Goal: Transaction & Acquisition: Purchase product/service

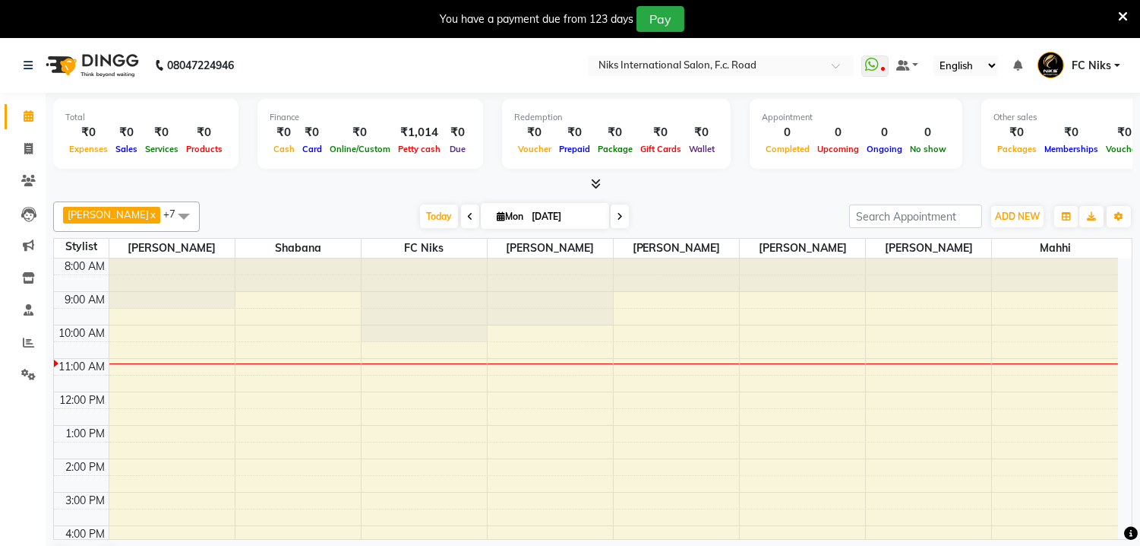
scroll to position [26, 0]
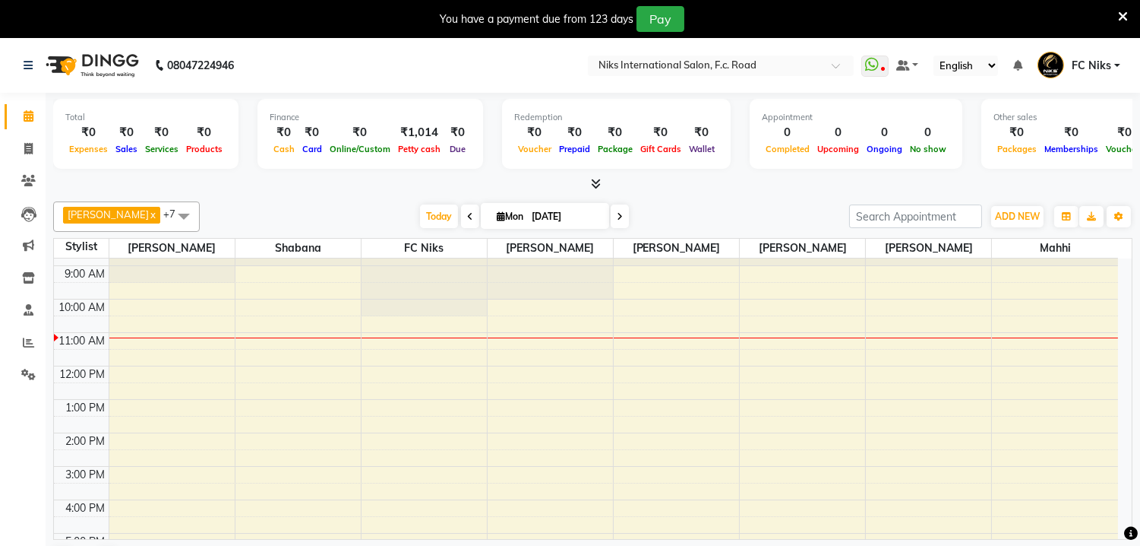
click at [1119, 12] on icon at bounding box center [1123, 17] width 10 height 14
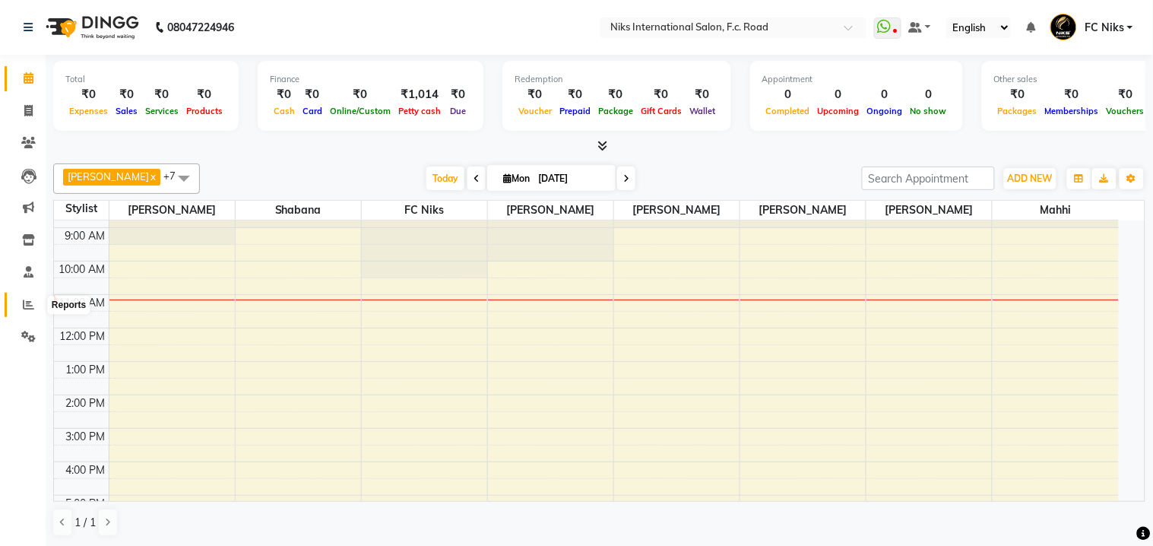
click at [31, 306] on icon at bounding box center [28, 304] width 11 height 11
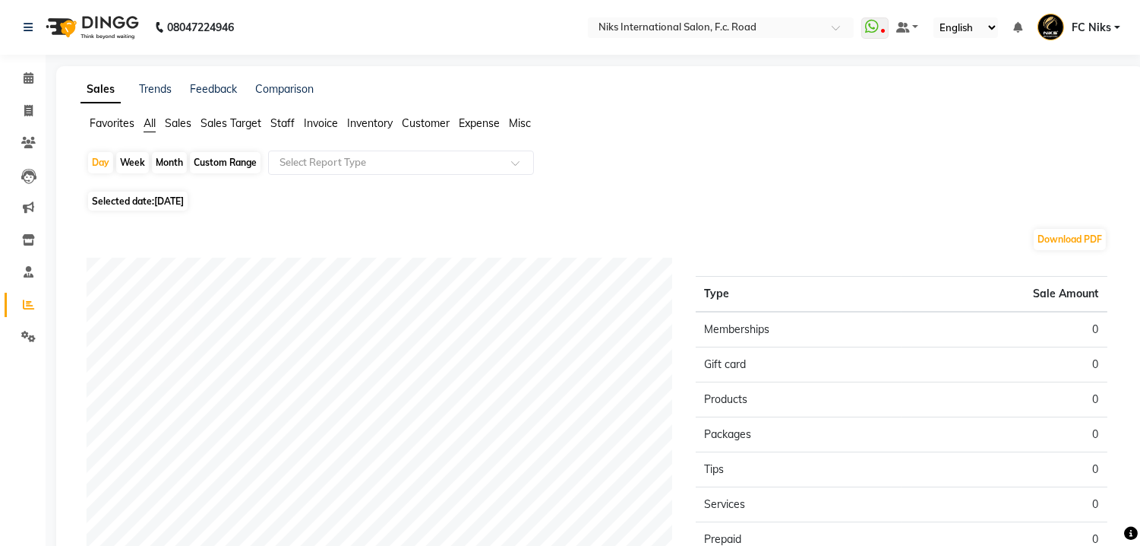
click at [150, 153] on div "Day Week Month Custom Range Select Report Type" at bounding box center [600, 168] width 1027 height 36
click at [171, 166] on div "Month" at bounding box center [169, 162] width 35 height 21
select select "9"
select select "2025"
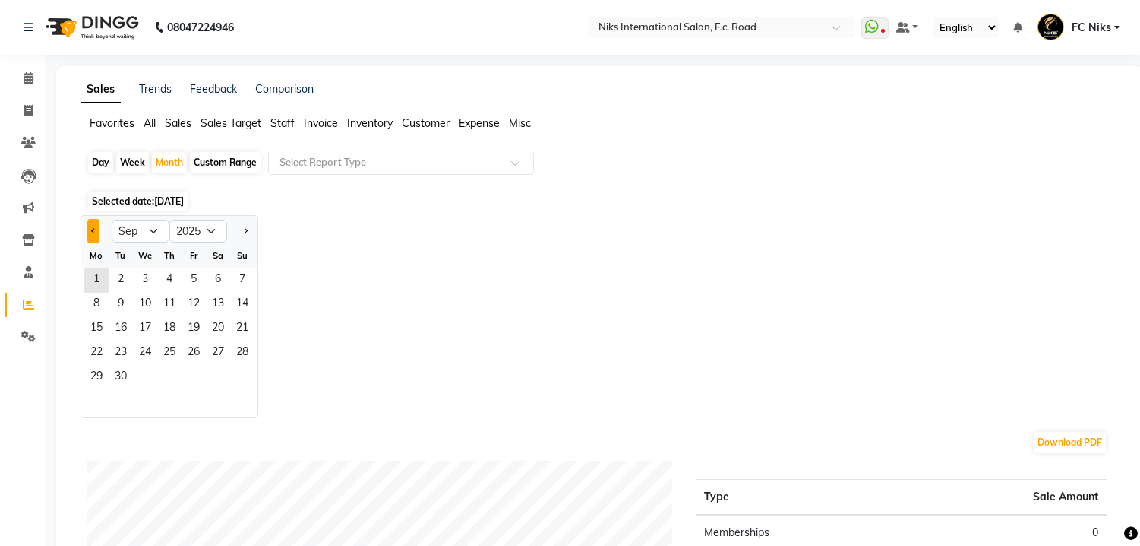
click at [87, 229] on button "Previous month" at bounding box center [93, 231] width 12 height 24
select select "8"
click at [190, 280] on span "1" at bounding box center [194, 280] width 24 height 24
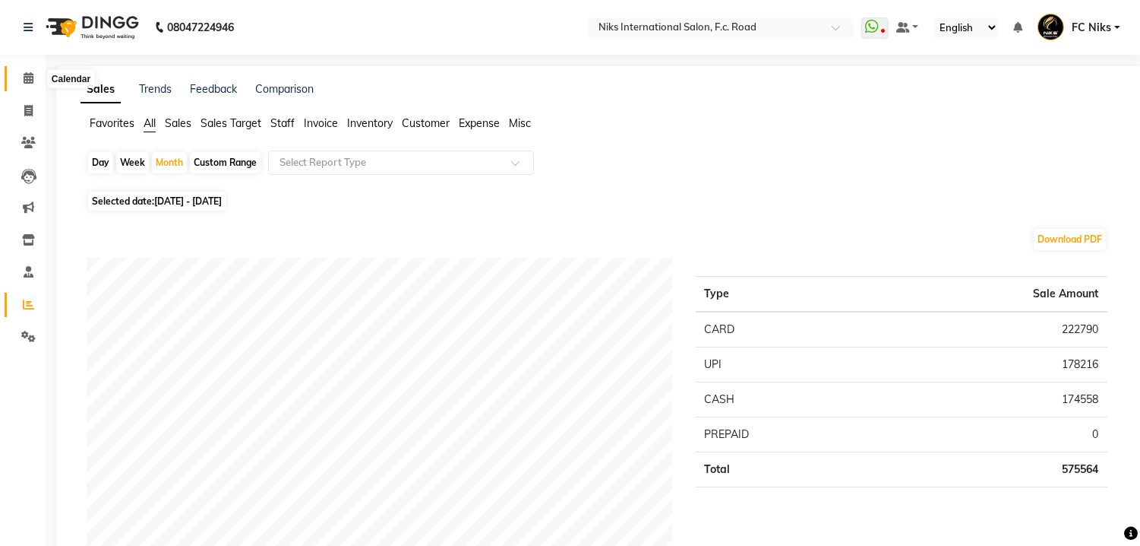
click at [29, 76] on icon at bounding box center [29, 77] width 10 height 11
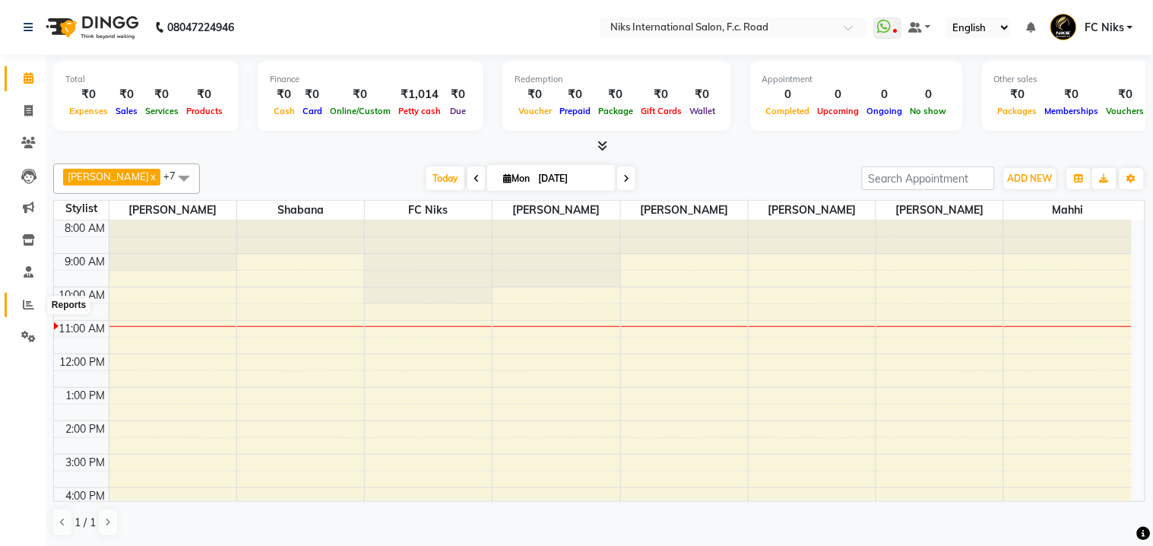
click at [23, 305] on icon at bounding box center [28, 304] width 11 height 11
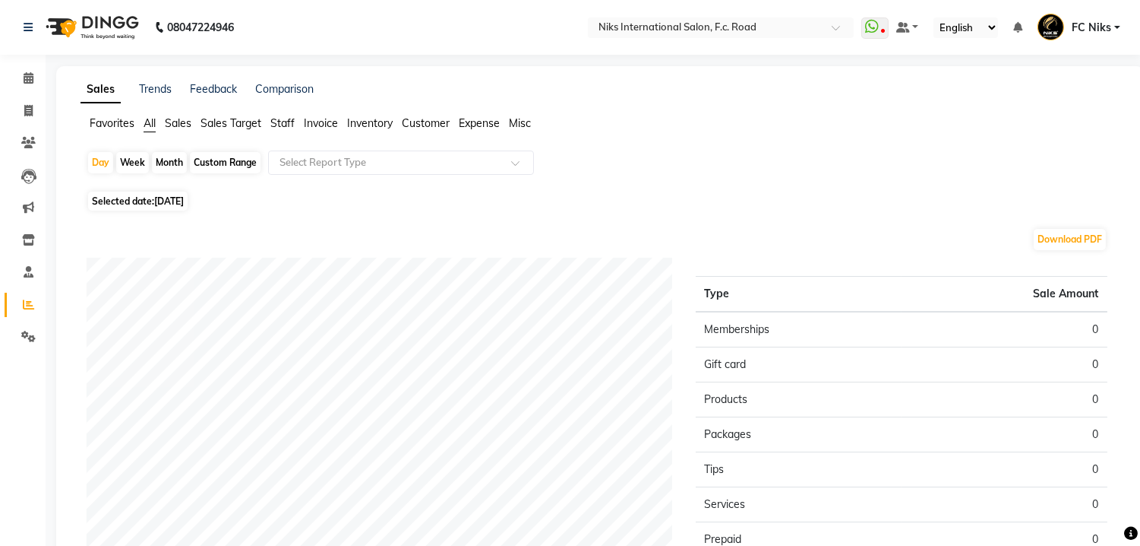
click at [176, 160] on div "Month" at bounding box center [169, 162] width 35 height 21
select select "9"
select select "2025"
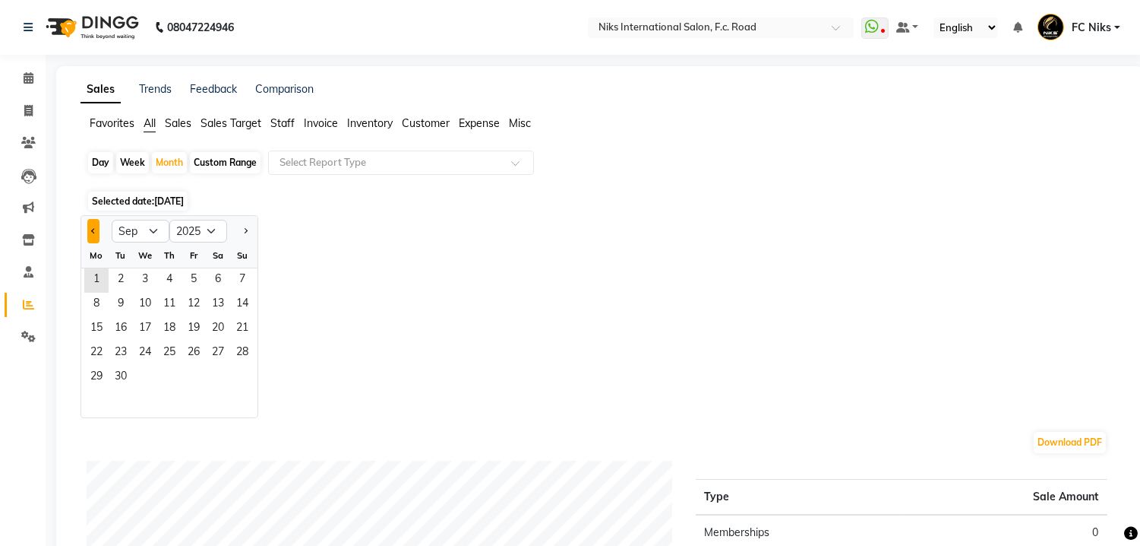
click at [92, 223] on button "Previous month" at bounding box center [93, 231] width 12 height 24
select select "8"
click at [201, 286] on span "1" at bounding box center [194, 280] width 24 height 24
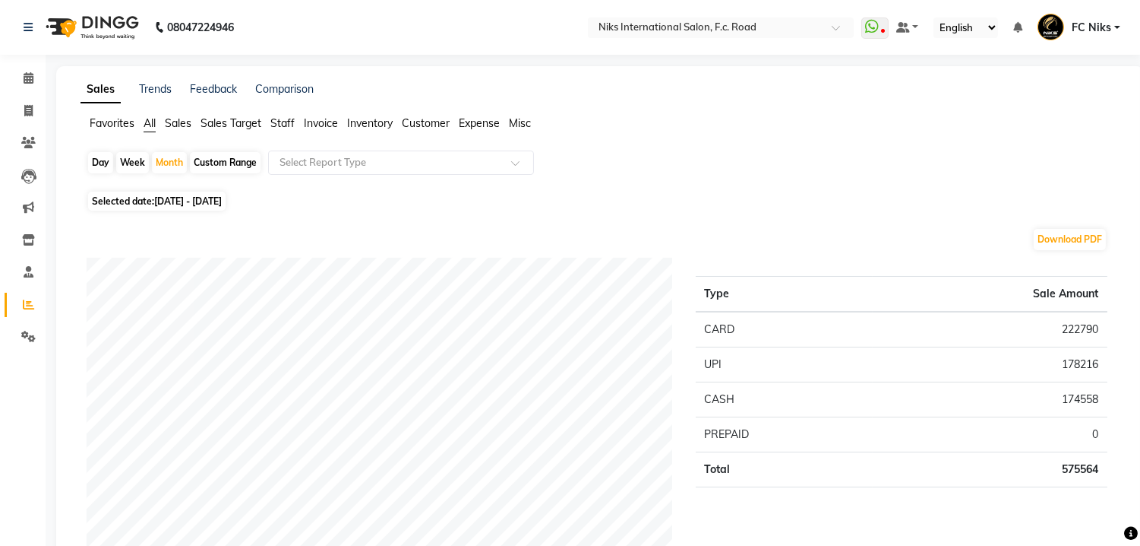
click at [280, 119] on span "Staff" at bounding box center [282, 123] width 24 height 14
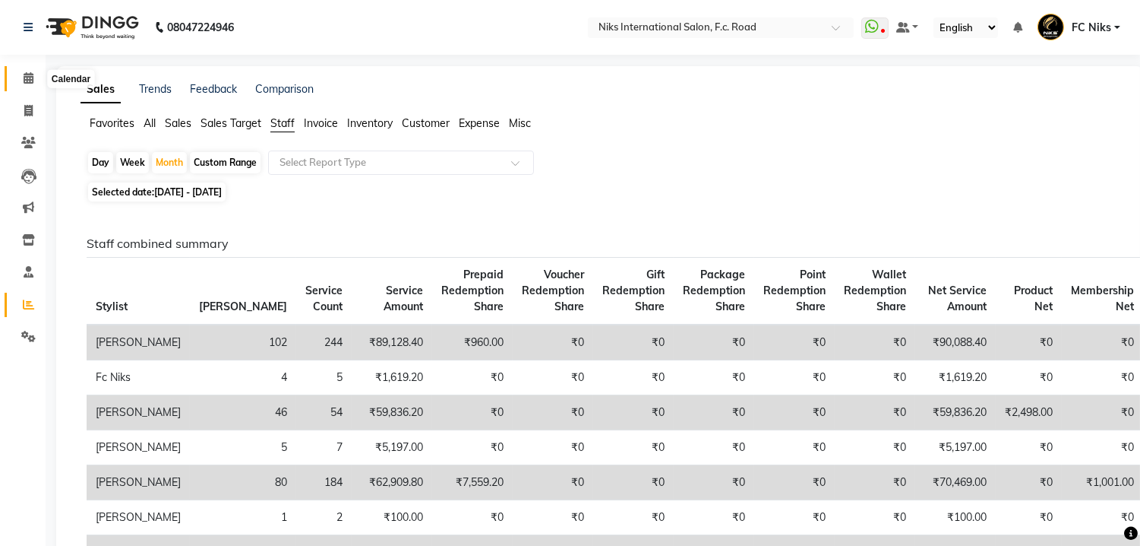
click at [21, 73] on span at bounding box center [28, 78] width 27 height 17
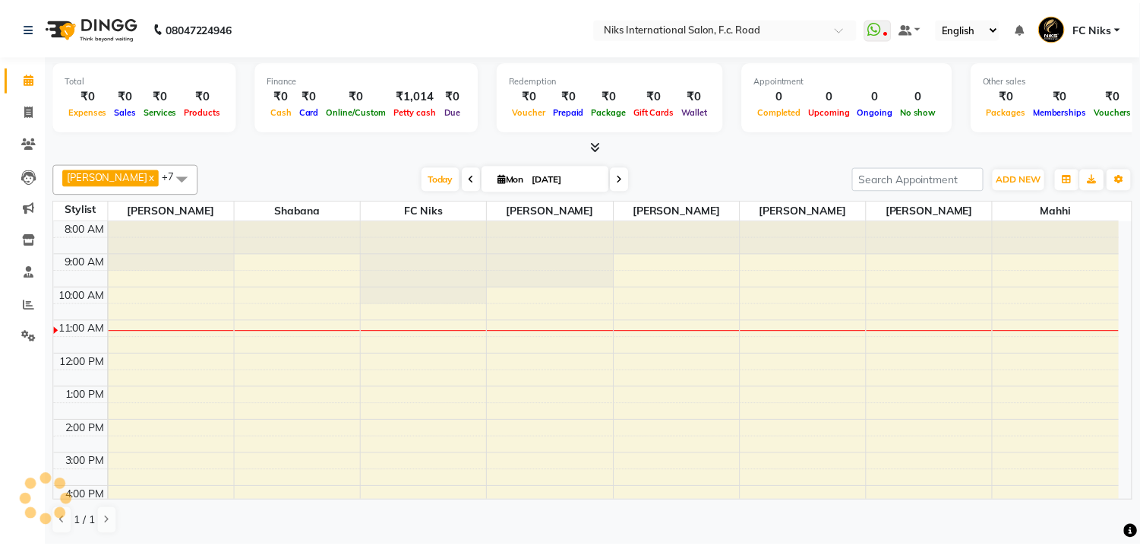
scroll to position [102, 0]
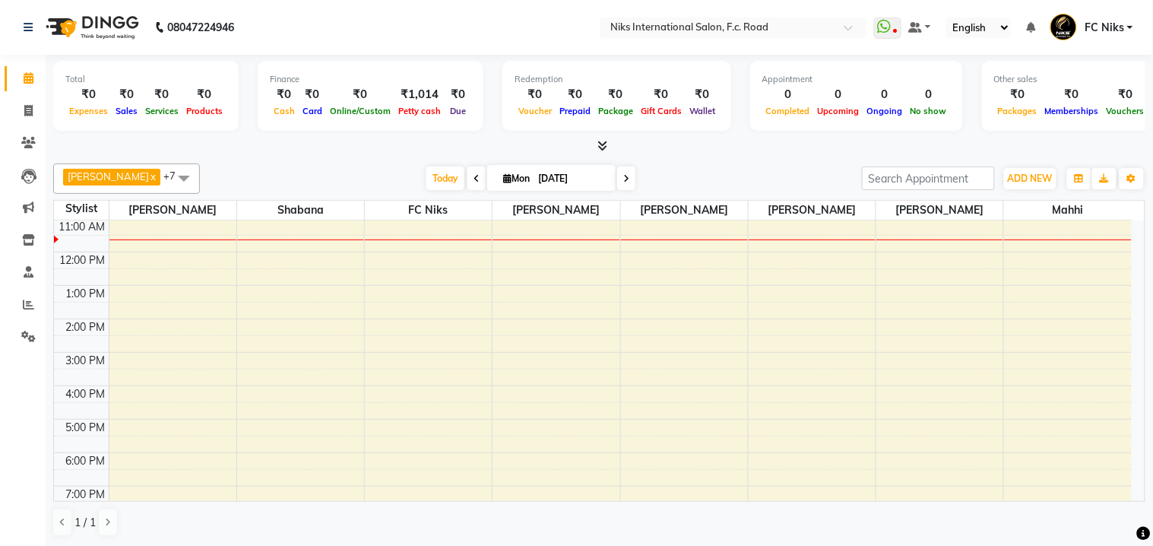
click at [299, 165] on div "[PERSON_NAME] x [PERSON_NAME] x FC Niks x [PERSON_NAME] x [PERSON_NAME] x Mahhi…" at bounding box center [599, 178] width 1092 height 30
click at [296, 165] on div "[PERSON_NAME] x [PERSON_NAME] x FC Niks x [PERSON_NAME] x [PERSON_NAME] x Mahhi…" at bounding box center [599, 178] width 1092 height 30
click at [296, 168] on div "[DATE] [DATE]" at bounding box center [530, 178] width 647 height 23
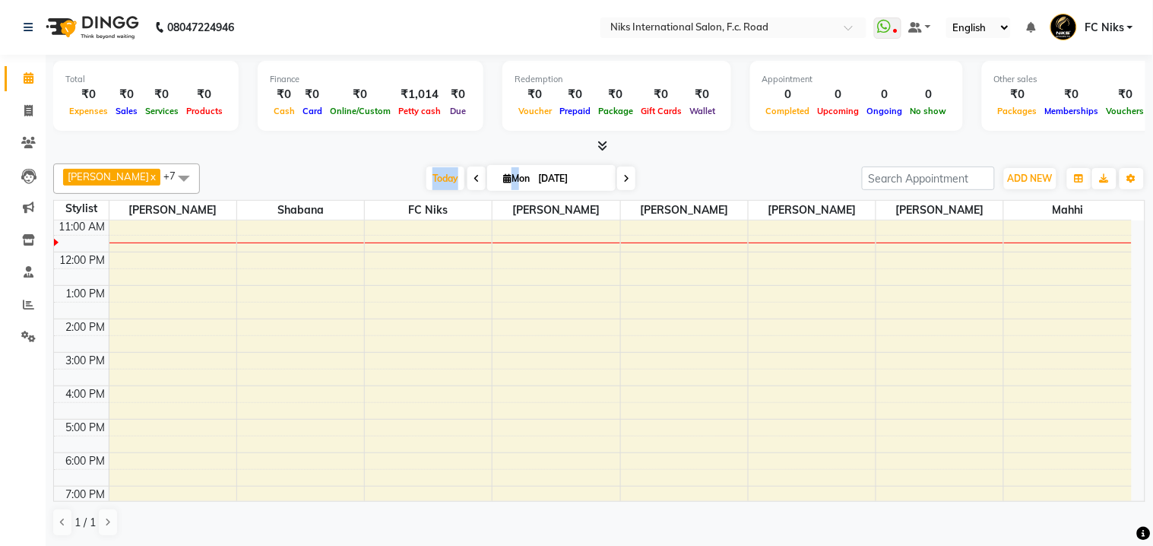
click at [296, 168] on div "[DATE] [DATE]" at bounding box center [530, 178] width 647 height 23
click at [294, 168] on div "[DATE] [DATE]" at bounding box center [530, 178] width 647 height 23
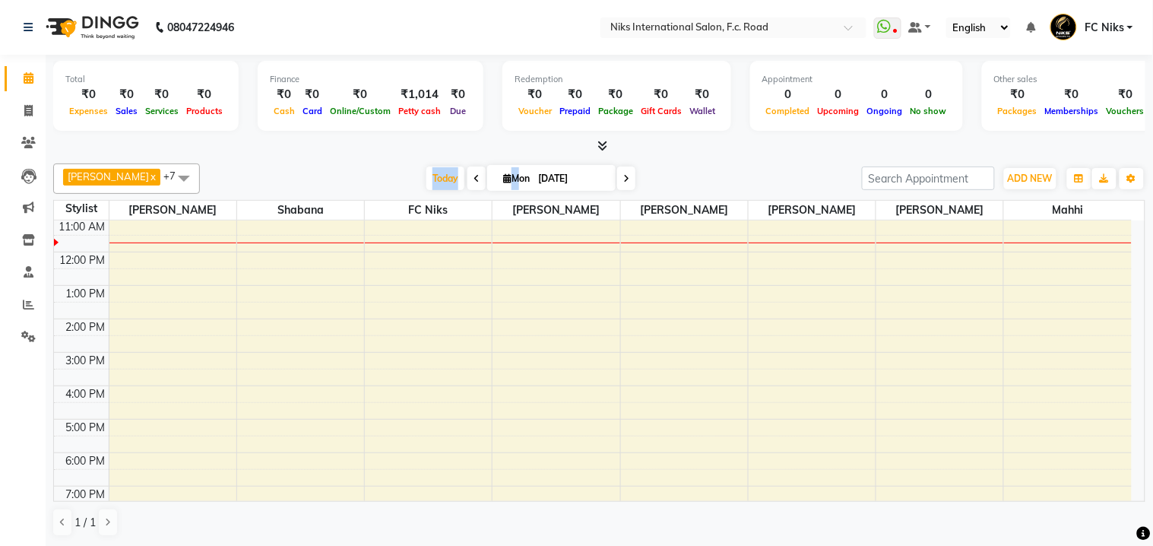
click at [294, 168] on div "[DATE] [DATE]" at bounding box center [530, 178] width 647 height 23
click at [294, 167] on div "[DATE] [DATE]" at bounding box center [530, 178] width 647 height 23
click at [294, 165] on div "[PERSON_NAME] x [PERSON_NAME] x FC Niks x [PERSON_NAME] x [PERSON_NAME] x Mahhi…" at bounding box center [599, 178] width 1092 height 30
click at [295, 163] on div "[PERSON_NAME] x [PERSON_NAME] x FC Niks x [PERSON_NAME] x [PERSON_NAME] x Mahhi…" at bounding box center [599, 178] width 1092 height 30
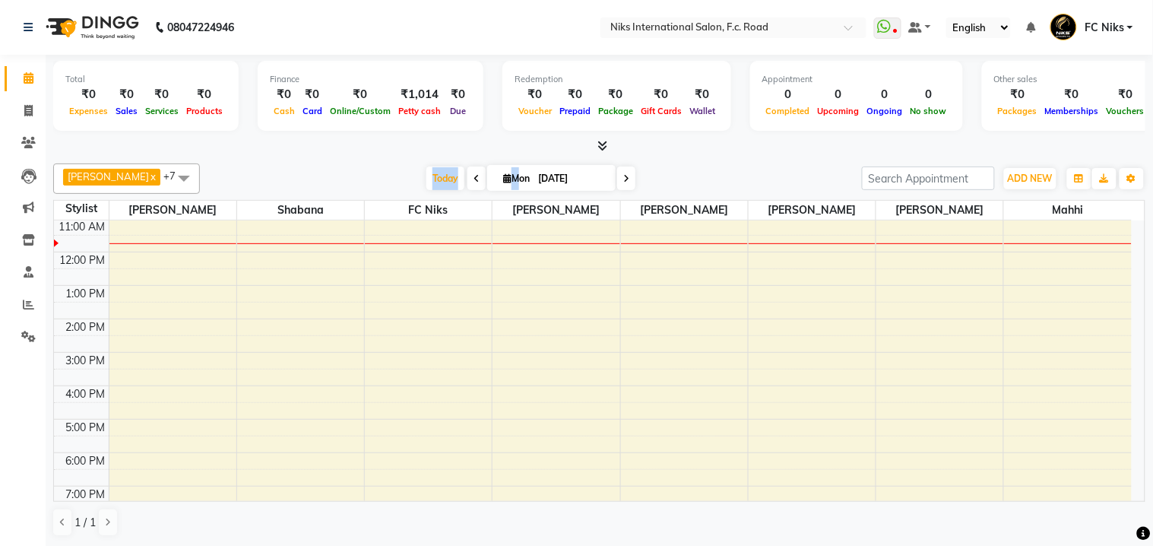
click at [295, 163] on div "[PERSON_NAME] x [PERSON_NAME] x FC Niks x [PERSON_NAME] x [PERSON_NAME] x Mahhi…" at bounding box center [599, 178] width 1092 height 30
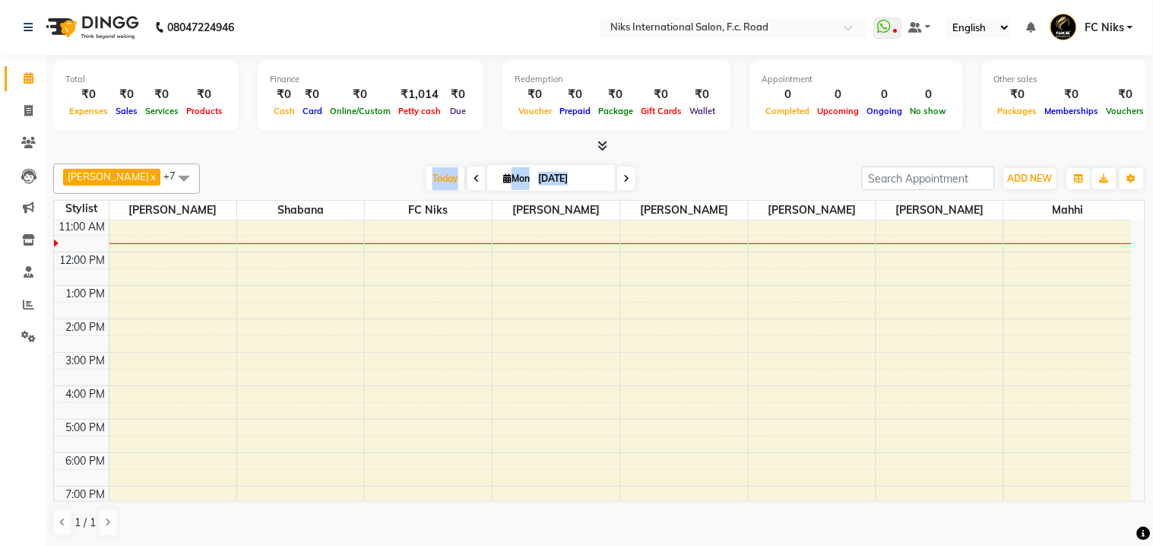
click at [295, 163] on div "[PERSON_NAME] x [PERSON_NAME] x FC Niks x [PERSON_NAME] x [PERSON_NAME] x Mahhi…" at bounding box center [599, 178] width 1092 height 30
click at [309, 152] on div at bounding box center [599, 146] width 1092 height 16
click at [24, 118] on span at bounding box center [28, 111] width 27 height 17
select select "7"
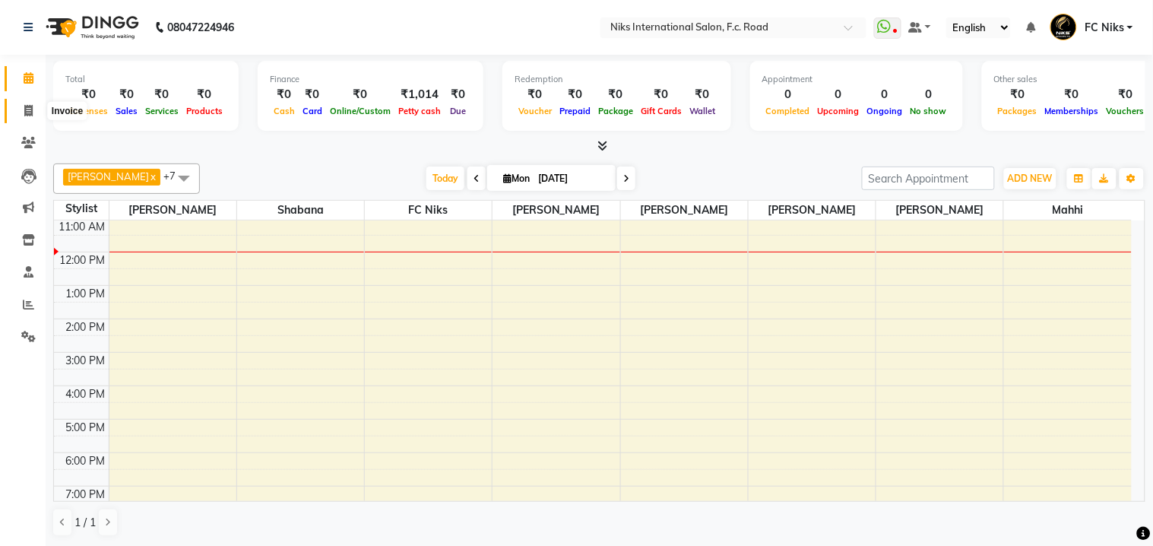
select select "service"
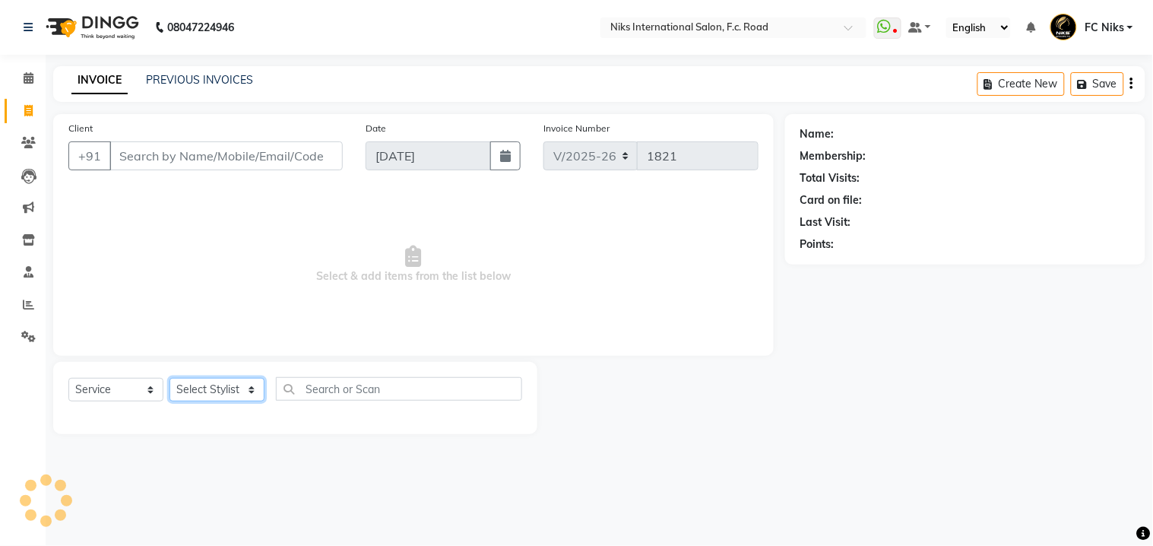
click at [229, 394] on select "Select Stylist [PERSON_NAME] [PERSON_NAME] CA [PERSON_NAME] Niks [PERSON_NAME] …" at bounding box center [216, 390] width 95 height 24
select select "19394"
click at [169, 378] on select "Select Stylist [PERSON_NAME] [PERSON_NAME] CA [PERSON_NAME] Niks [PERSON_NAME] …" at bounding box center [216, 390] width 95 height 24
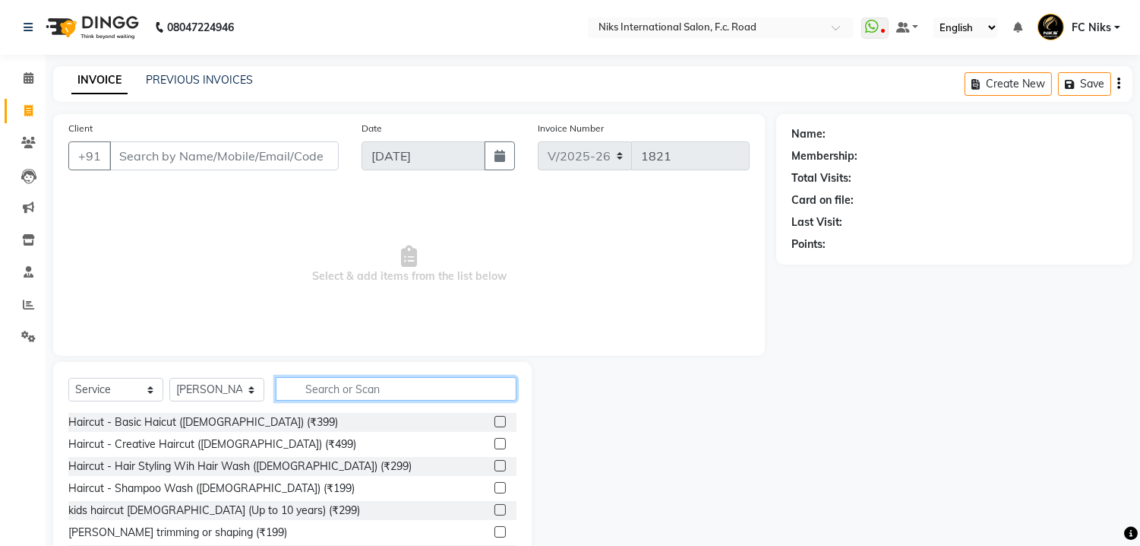
click at [324, 392] on input "text" at bounding box center [396, 389] width 241 height 24
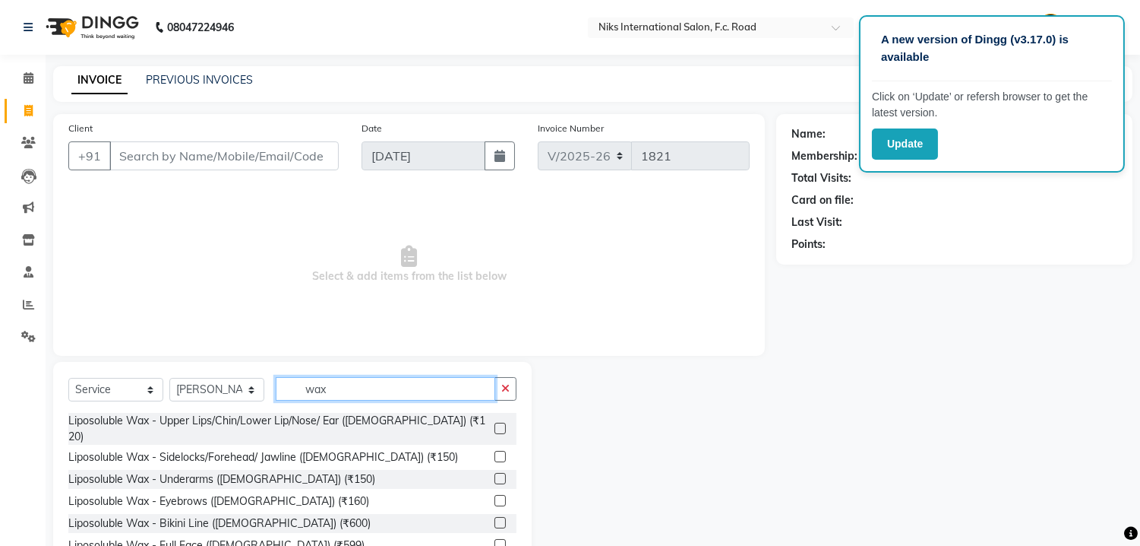
type input "wax"
click at [611, 264] on span "Select & add items from the list below" at bounding box center [409, 264] width 682 height 152
click at [899, 147] on button "Update" at bounding box center [905, 143] width 66 height 31
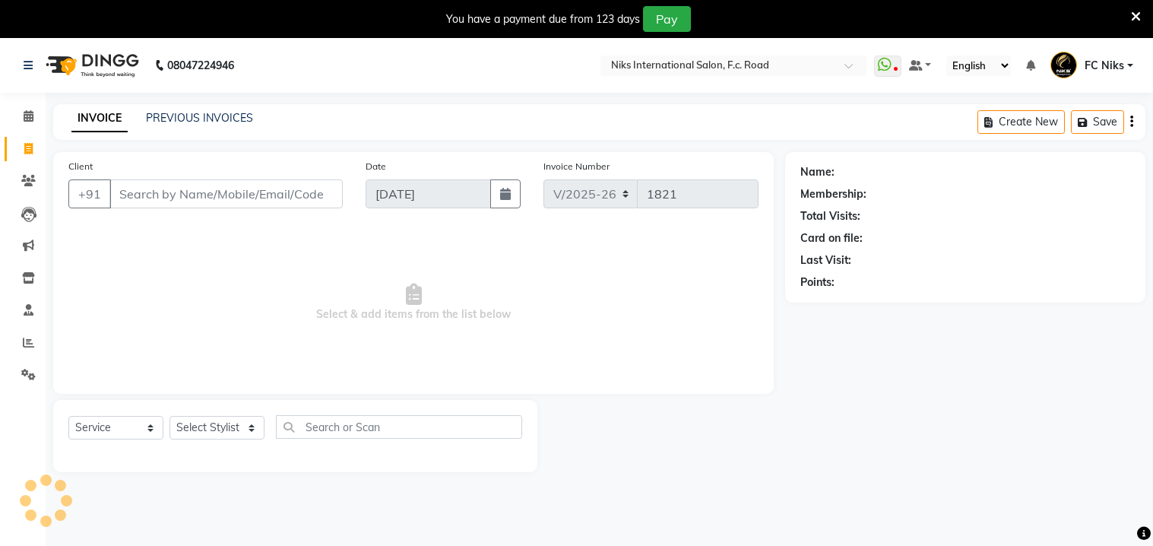
select select "7"
select select "service"
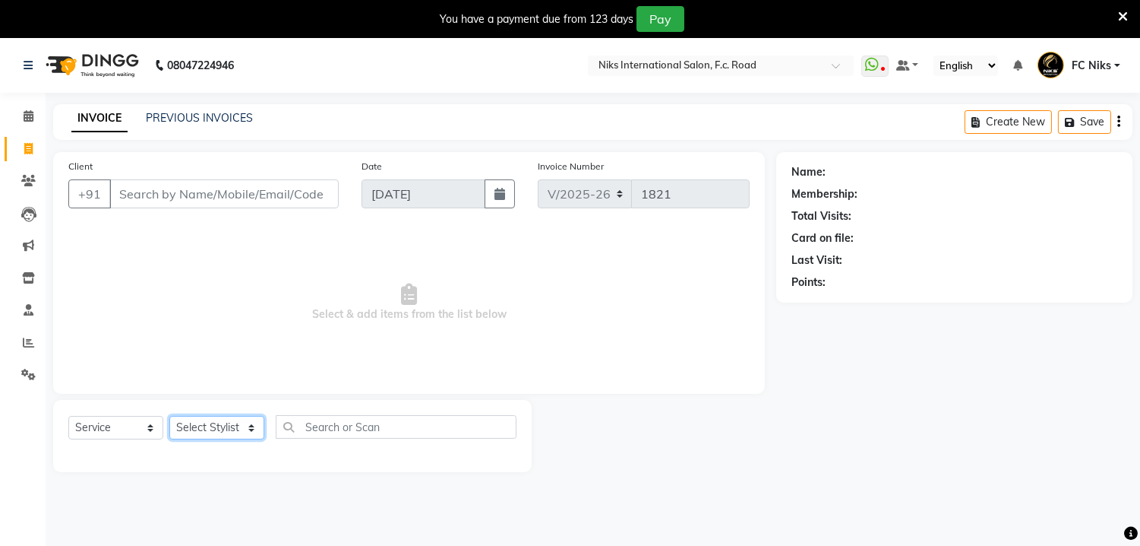
click at [217, 426] on select "Select Stylist [PERSON_NAME] [PERSON_NAME] CA [PERSON_NAME] Niks [PERSON_NAME] …" at bounding box center [216, 428] width 95 height 24
select select "63217"
click at [169, 416] on select "Select Stylist [PERSON_NAME] [PERSON_NAME] CA [PERSON_NAME] Niks [PERSON_NAME] …" at bounding box center [216, 428] width 95 height 24
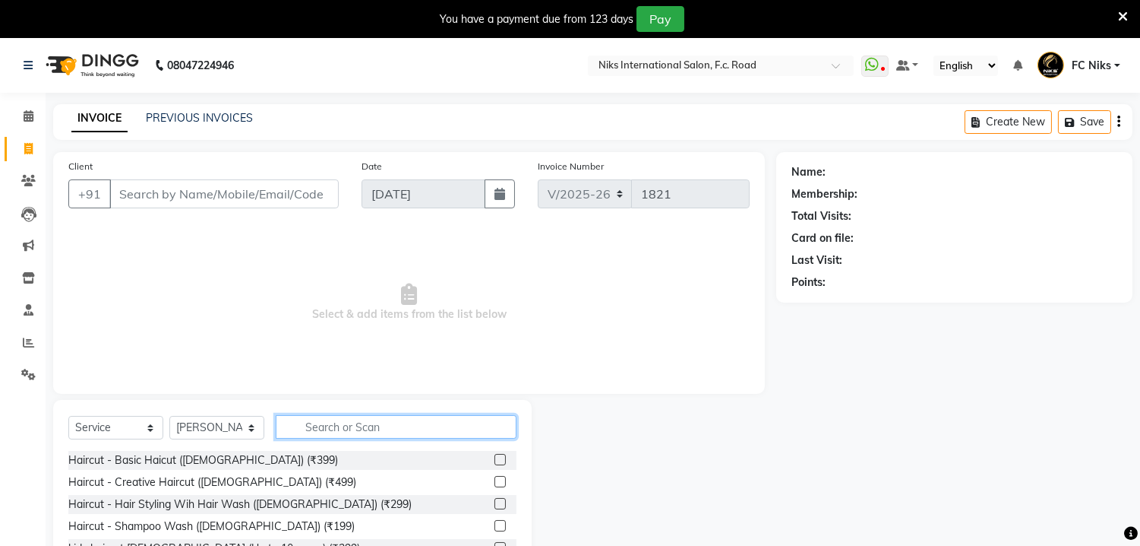
click at [337, 415] on input "text" at bounding box center [396, 427] width 241 height 24
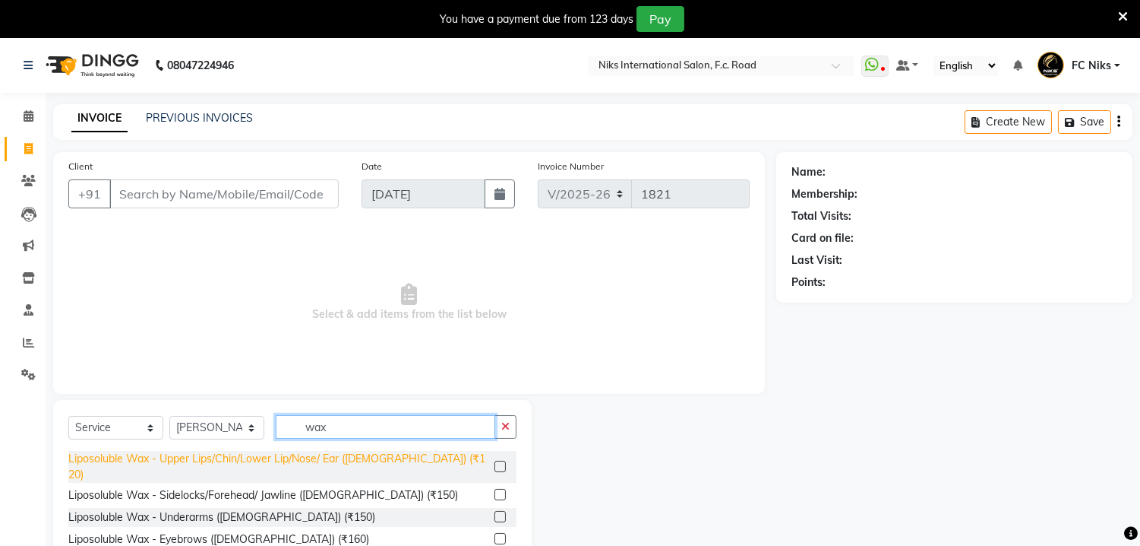
type input "wax"
click at [278, 460] on div "Liposoluble Wax - Upper Lips/Chin/Lower Lip/Nose/ Ear ([DEMOGRAPHIC_DATA]) (₹12…" at bounding box center [278, 467] width 420 height 32
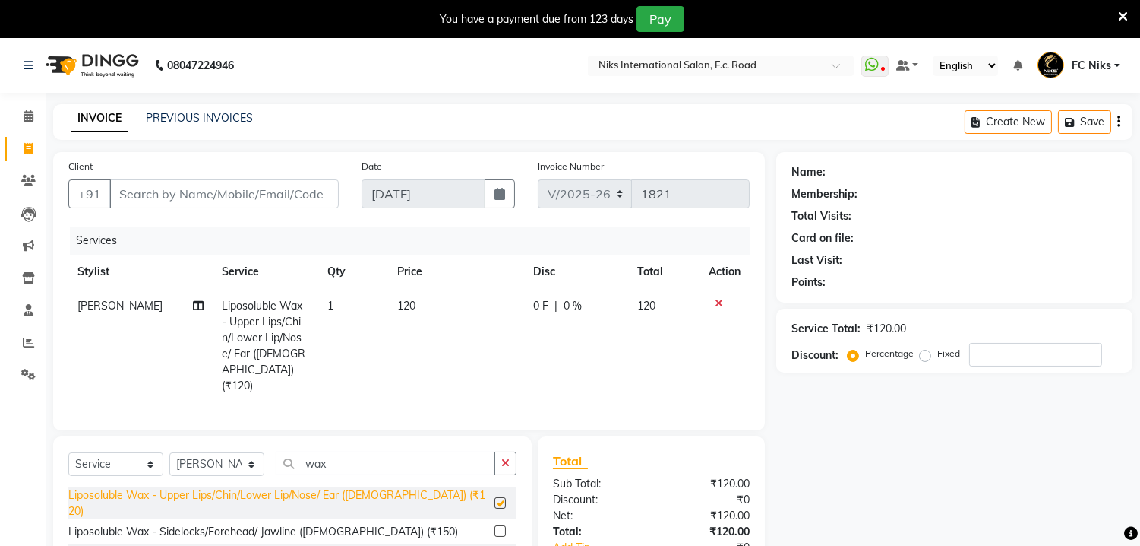
checkbox input "false"
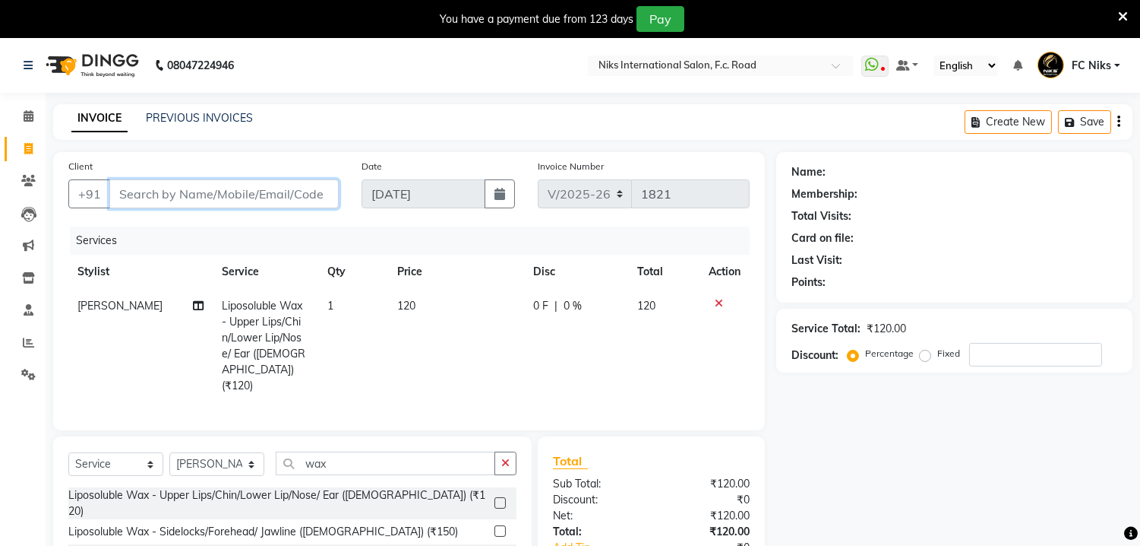
click at [232, 195] on input "Client" at bounding box center [223, 193] width 229 height 29
type input "9"
type input "0"
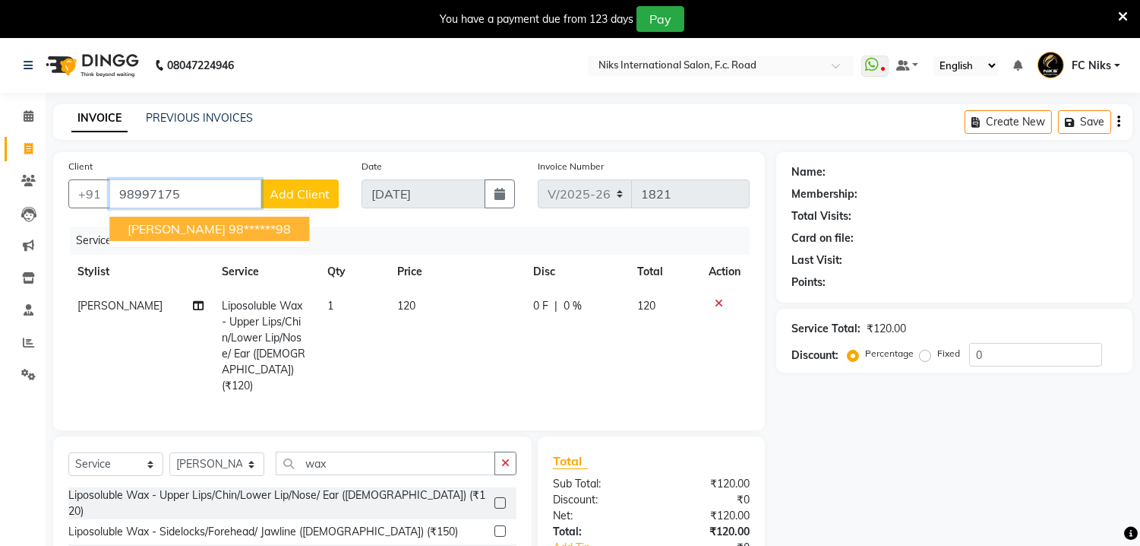
click at [229, 232] on ngb-highlight "98******98" at bounding box center [260, 228] width 62 height 15
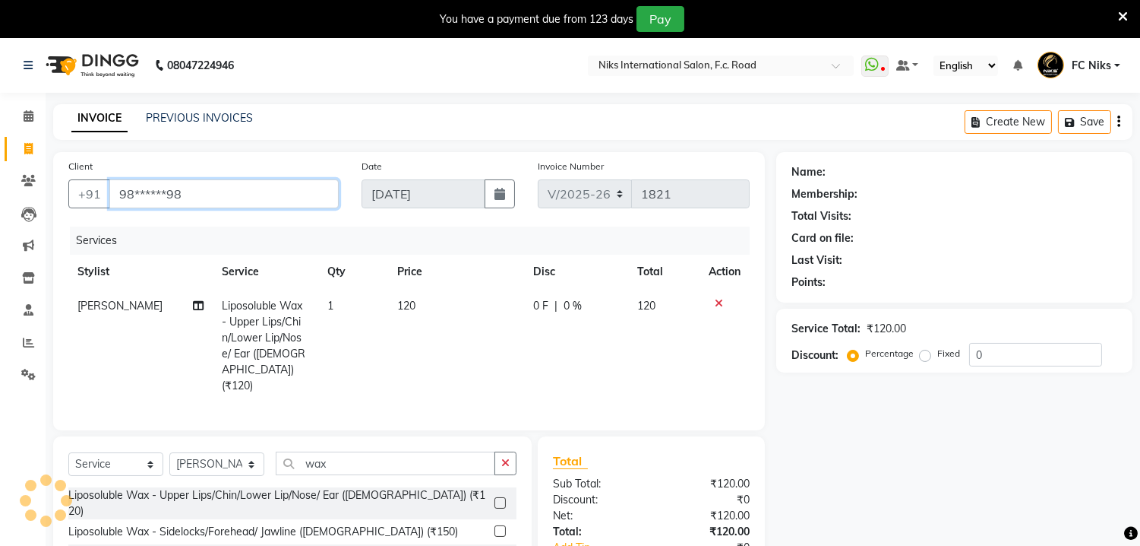
type input "98******98"
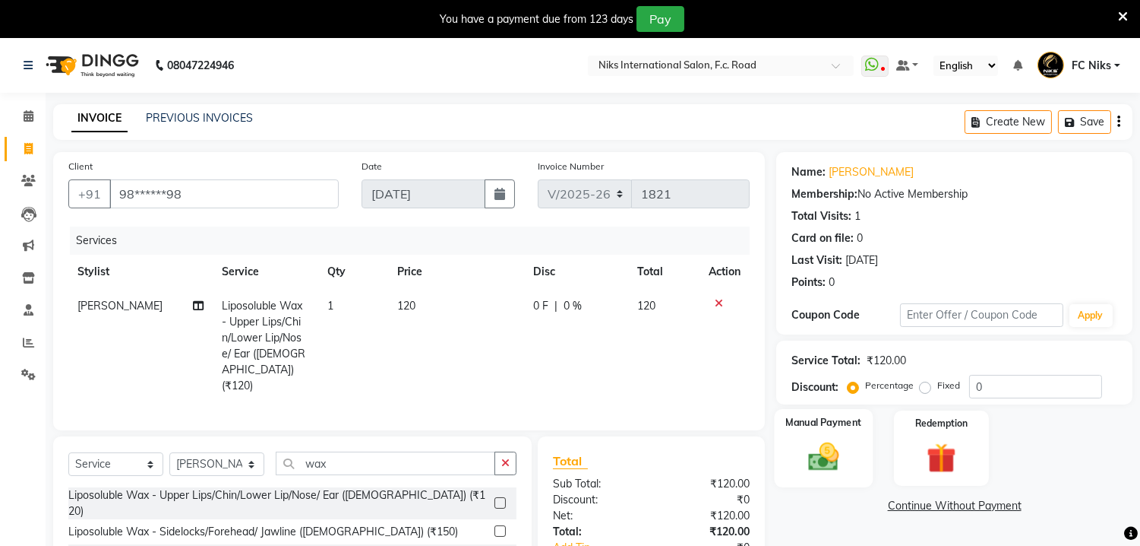
click at [822, 476] on div "Manual Payment" at bounding box center [824, 447] width 99 height 77
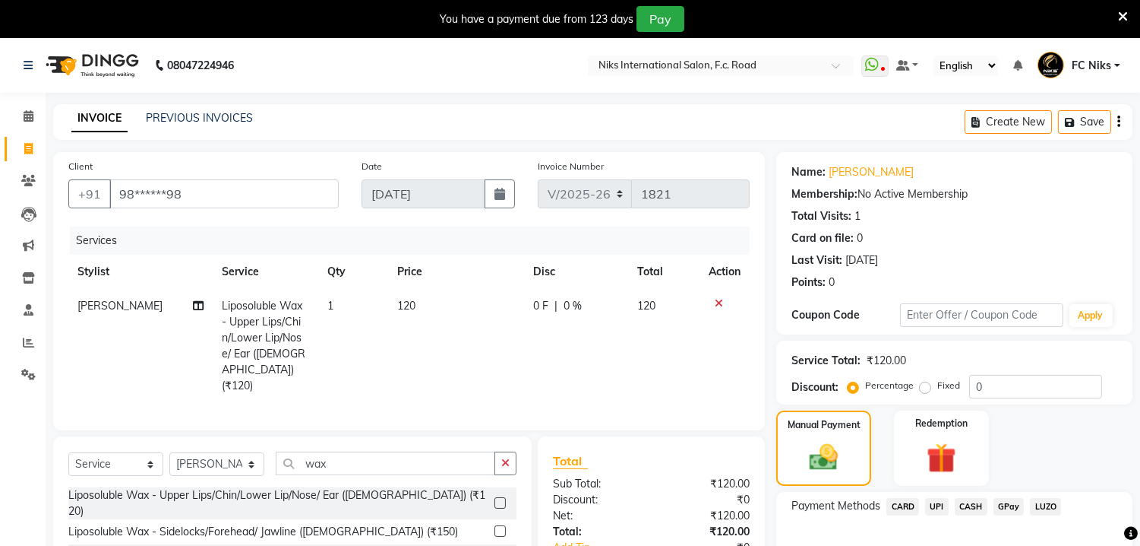
click at [909, 504] on span "CARD" at bounding box center [903, 506] width 33 height 17
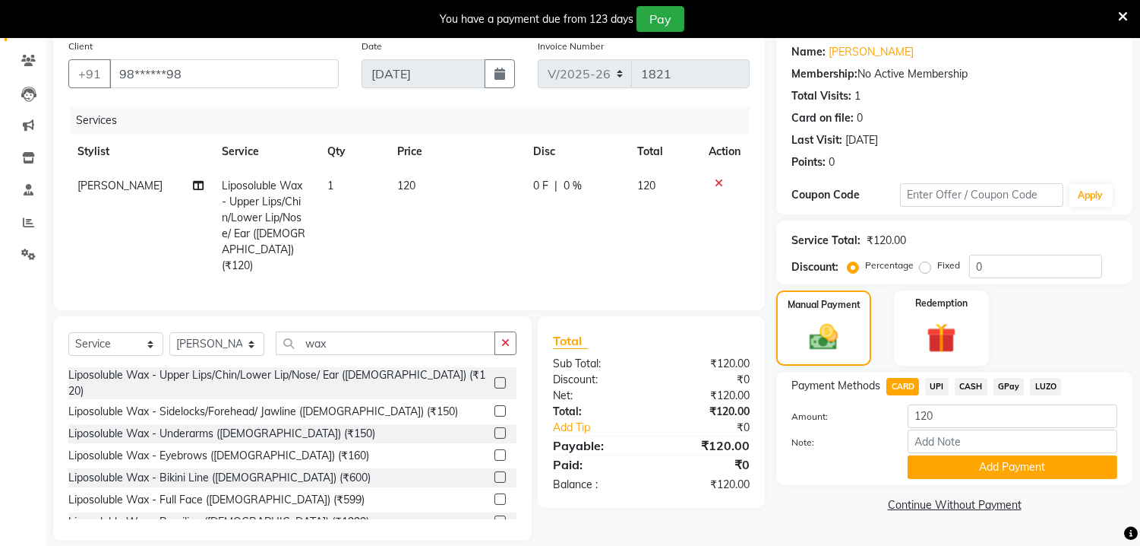
scroll to position [133, 0]
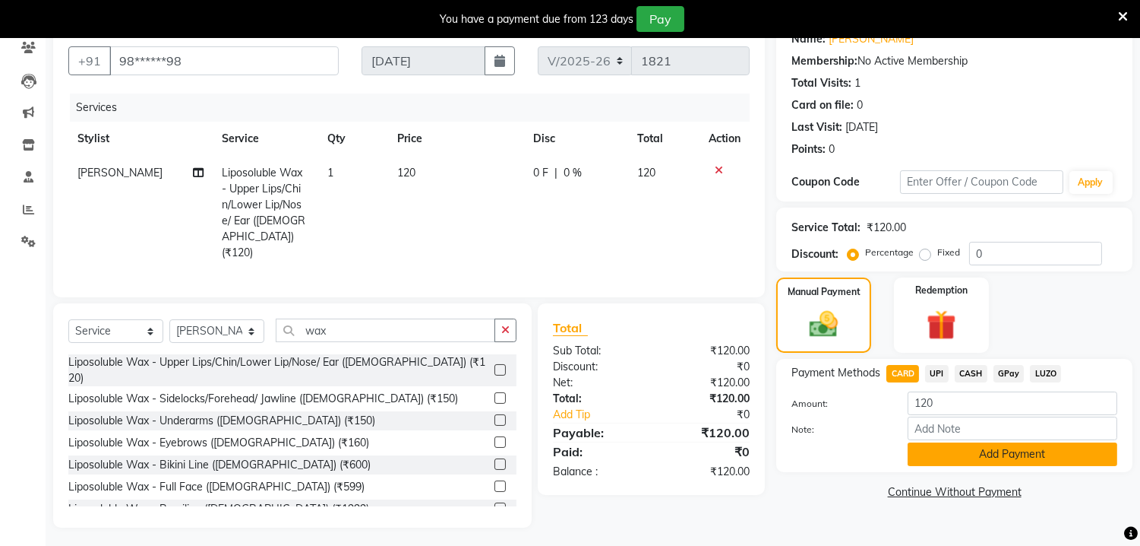
click at [996, 451] on button "Add Payment" at bounding box center [1013, 454] width 210 height 24
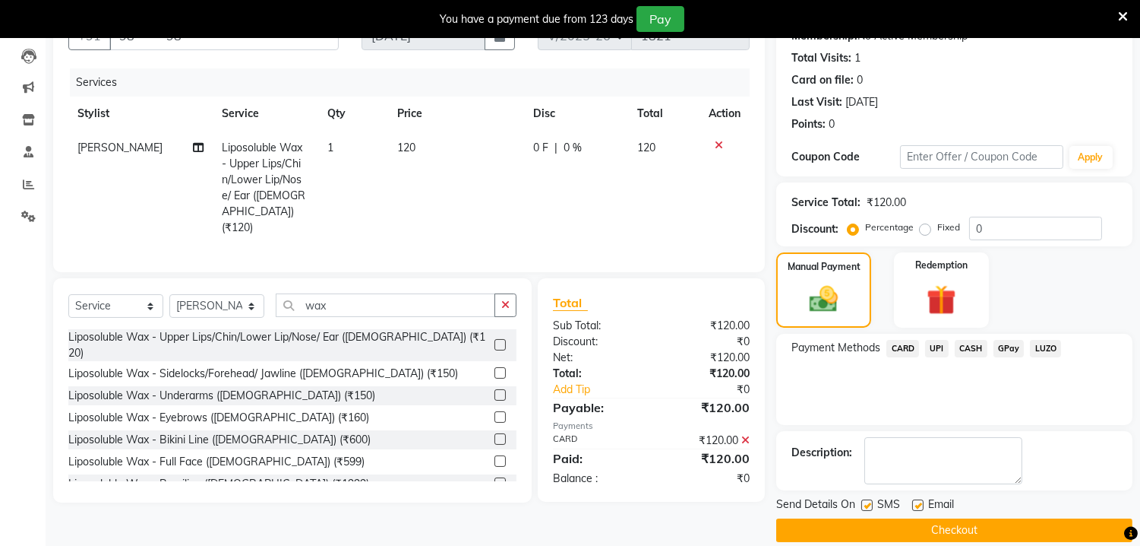
scroll to position [176, 0]
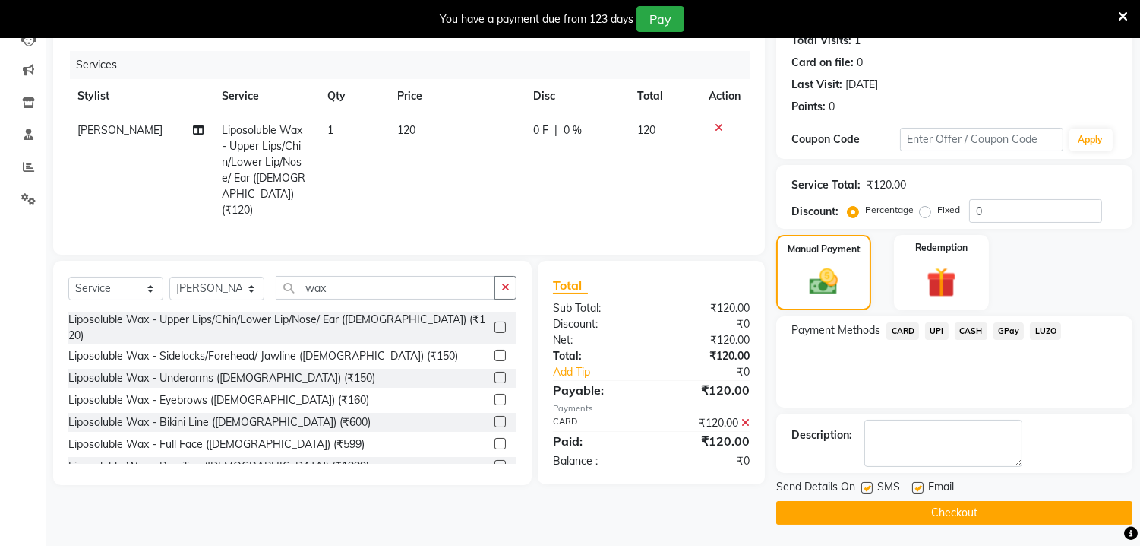
click at [1014, 508] on button "Checkout" at bounding box center [954, 513] width 356 height 24
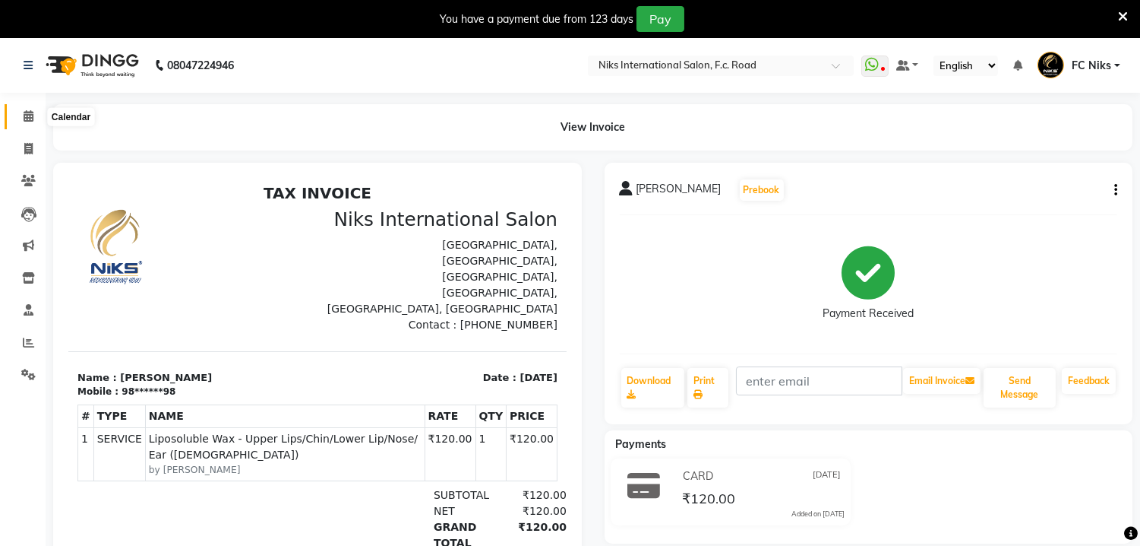
click at [30, 123] on span at bounding box center [28, 116] width 27 height 17
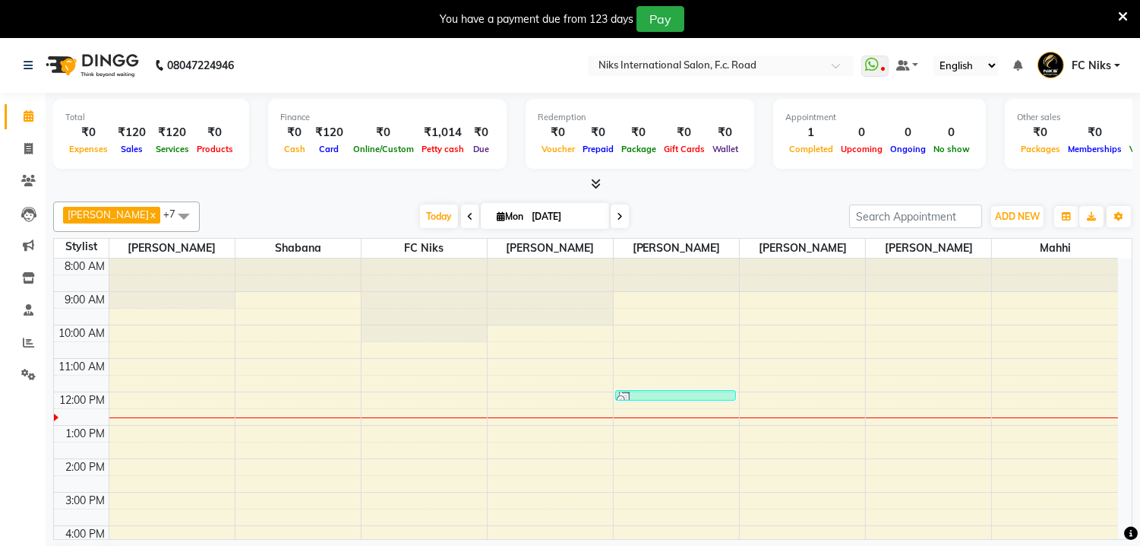
click at [467, 196] on div "[PERSON_NAME] x [PERSON_NAME] x FC Niks x [PERSON_NAME] x [PERSON_NAME] x Mahhi…" at bounding box center [593, 387] width 1080 height 385
click at [1120, 12] on icon at bounding box center [1123, 17] width 10 height 14
